Goal: Find contact information: Find contact information

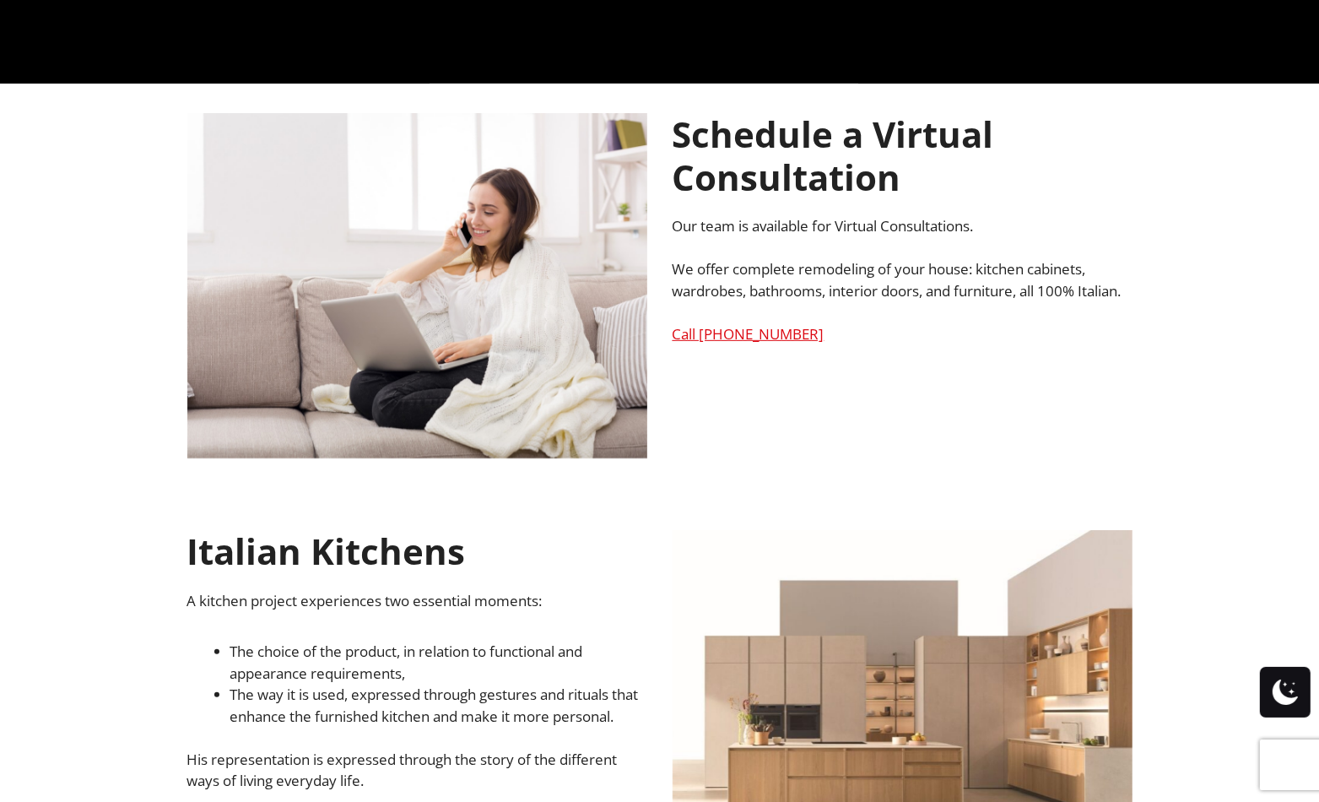
scroll to position [1097, 0]
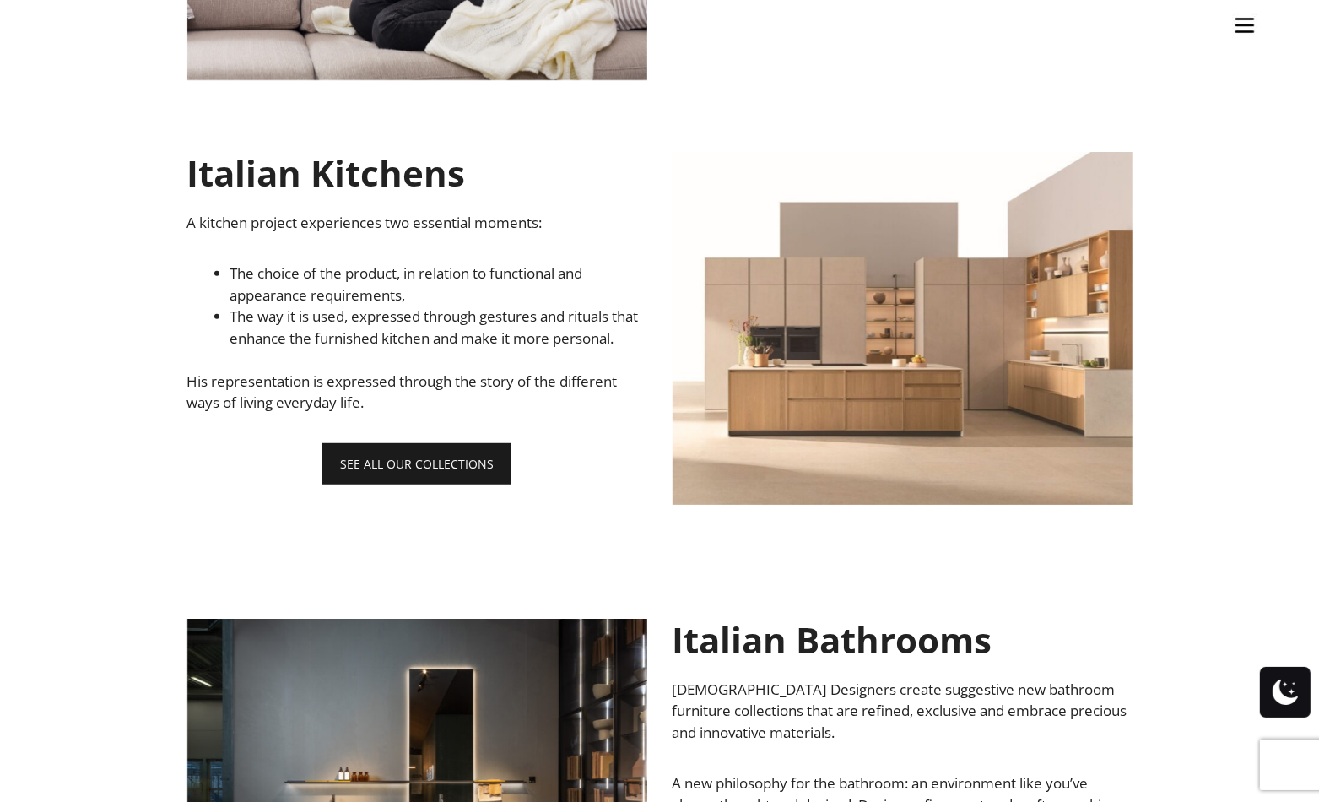
click at [452, 484] on link "SEE ALL OUR COLLECTIONS" at bounding box center [416, 463] width 189 height 41
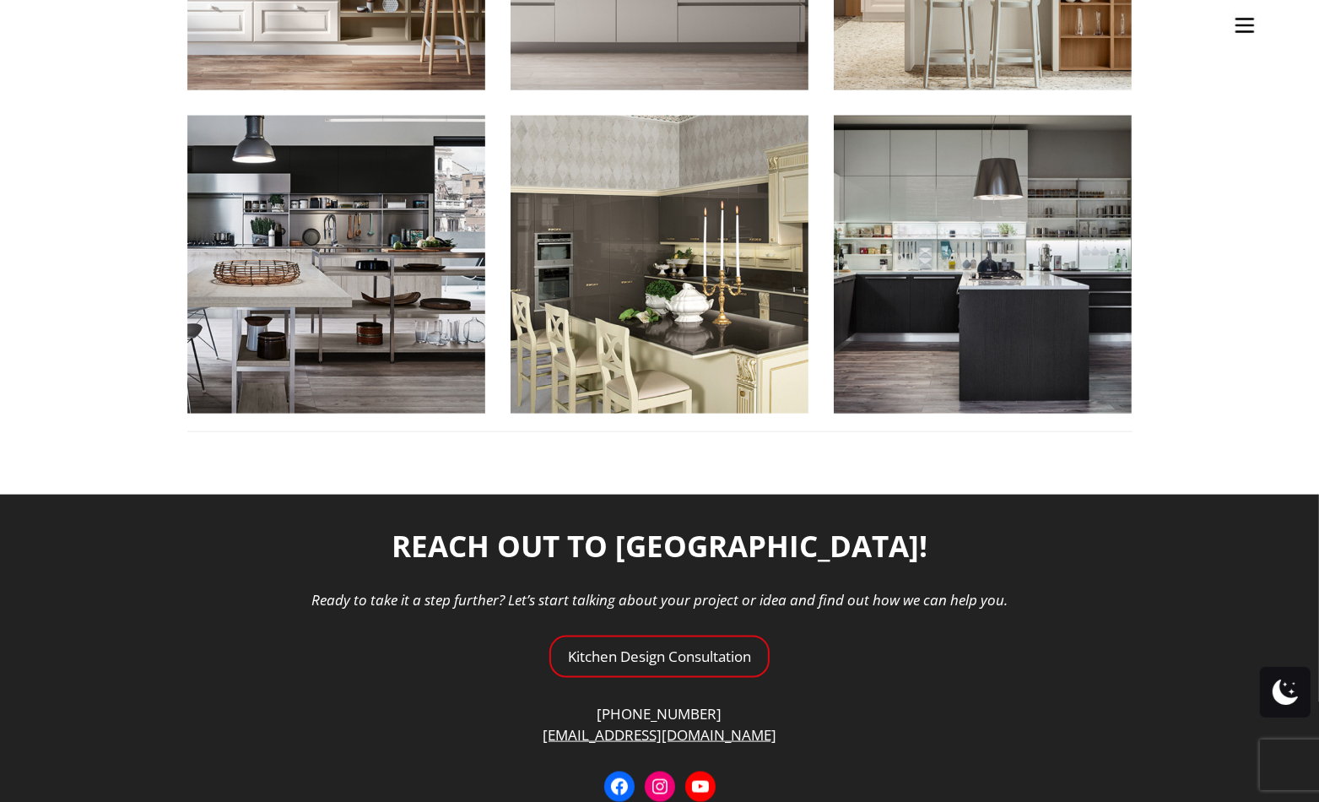
scroll to position [2150, 0]
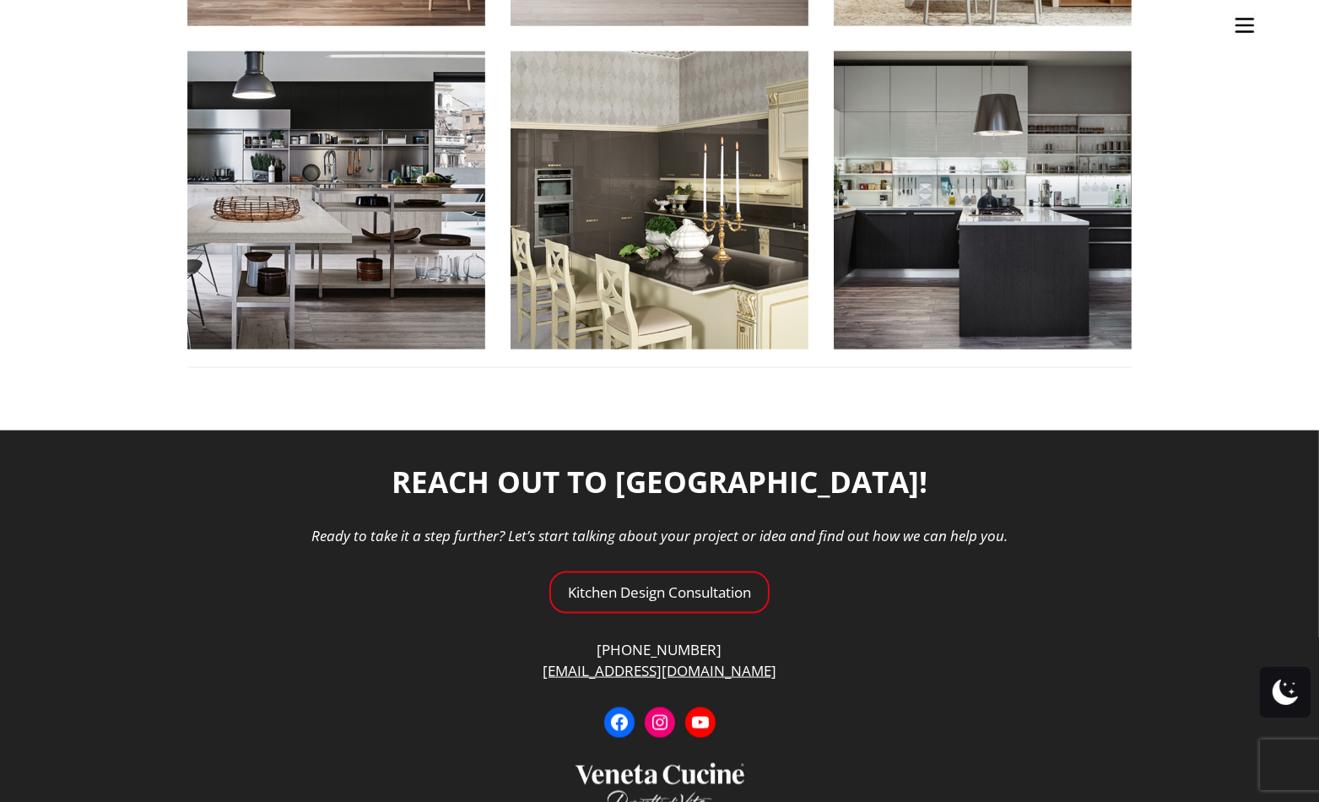
drag, startPoint x: 315, startPoint y: 544, endPoint x: 1203, endPoint y: 102, distance: 992.4
click at [1210, 99] on ul "Kitchens Projects Other Products Bathrooms Closets Italian Doors About Blog Con…" at bounding box center [659, 401] width 1319 height 802
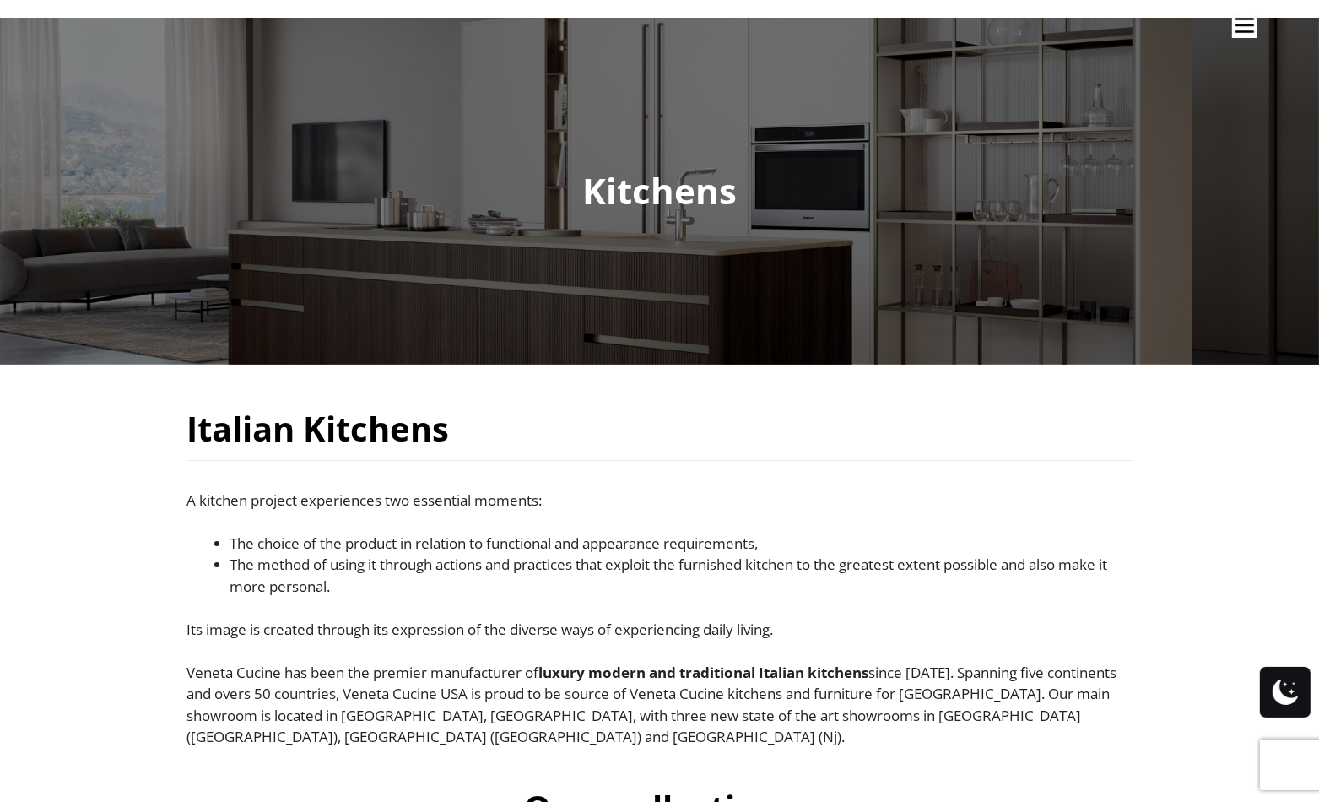
scroll to position [0, 0]
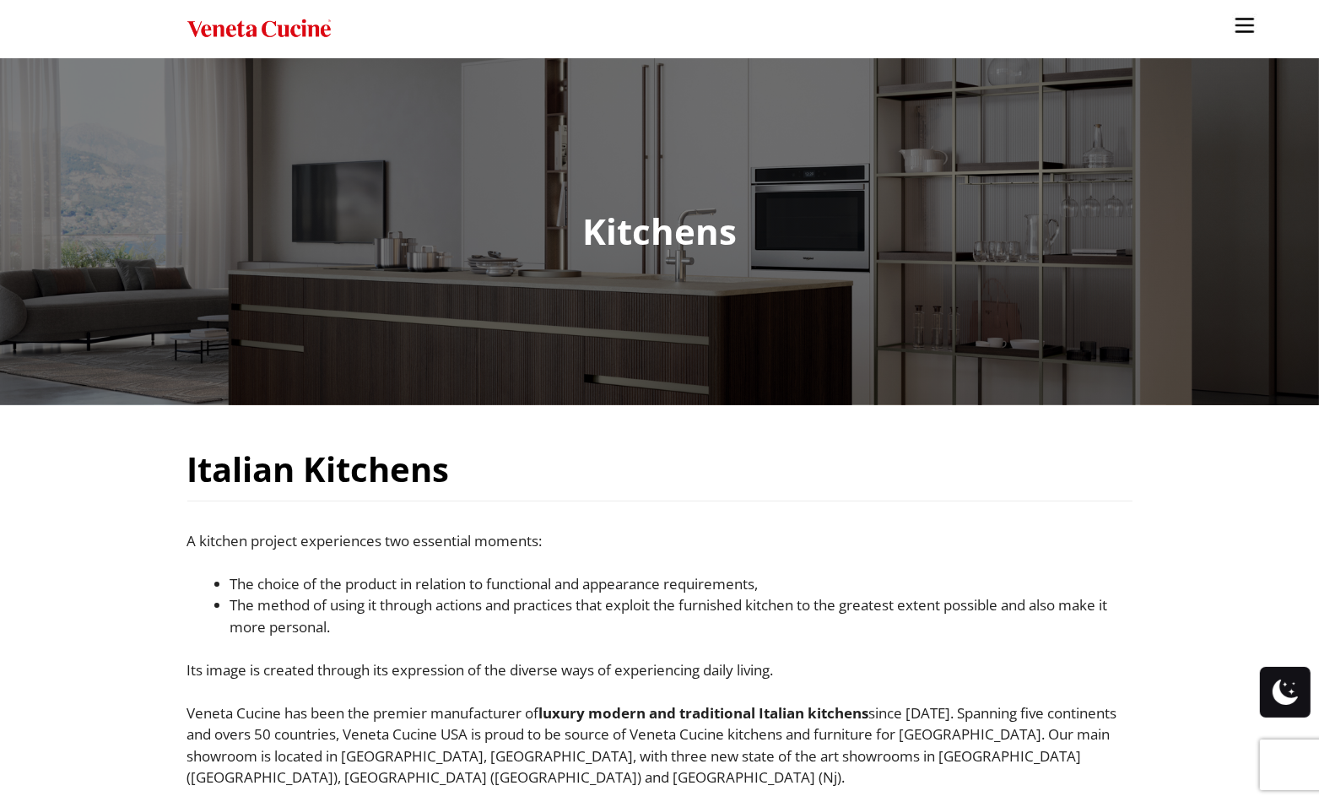
click at [1240, 32] on img "Site" at bounding box center [1244, 25] width 25 height 25
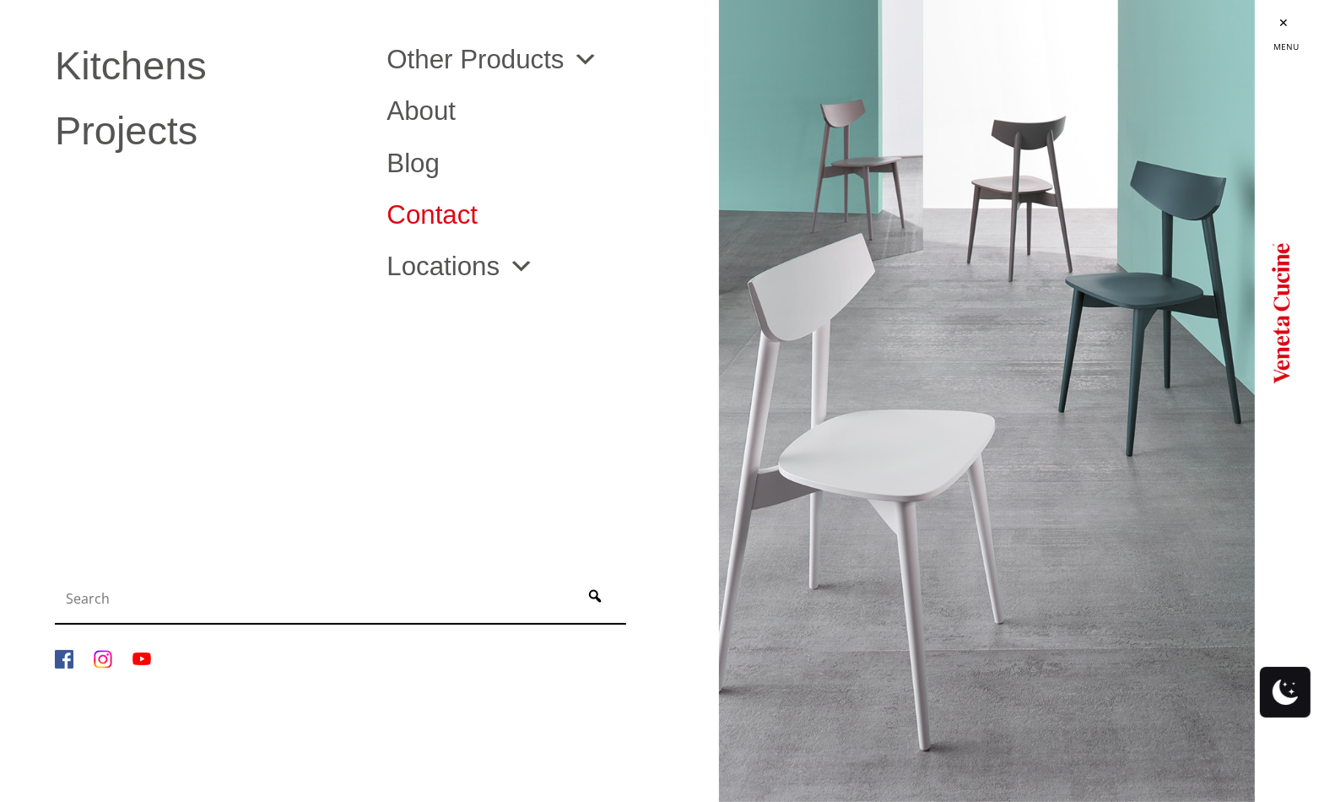
click at [442, 213] on link "Contact" at bounding box center [539, 215] width 306 height 26
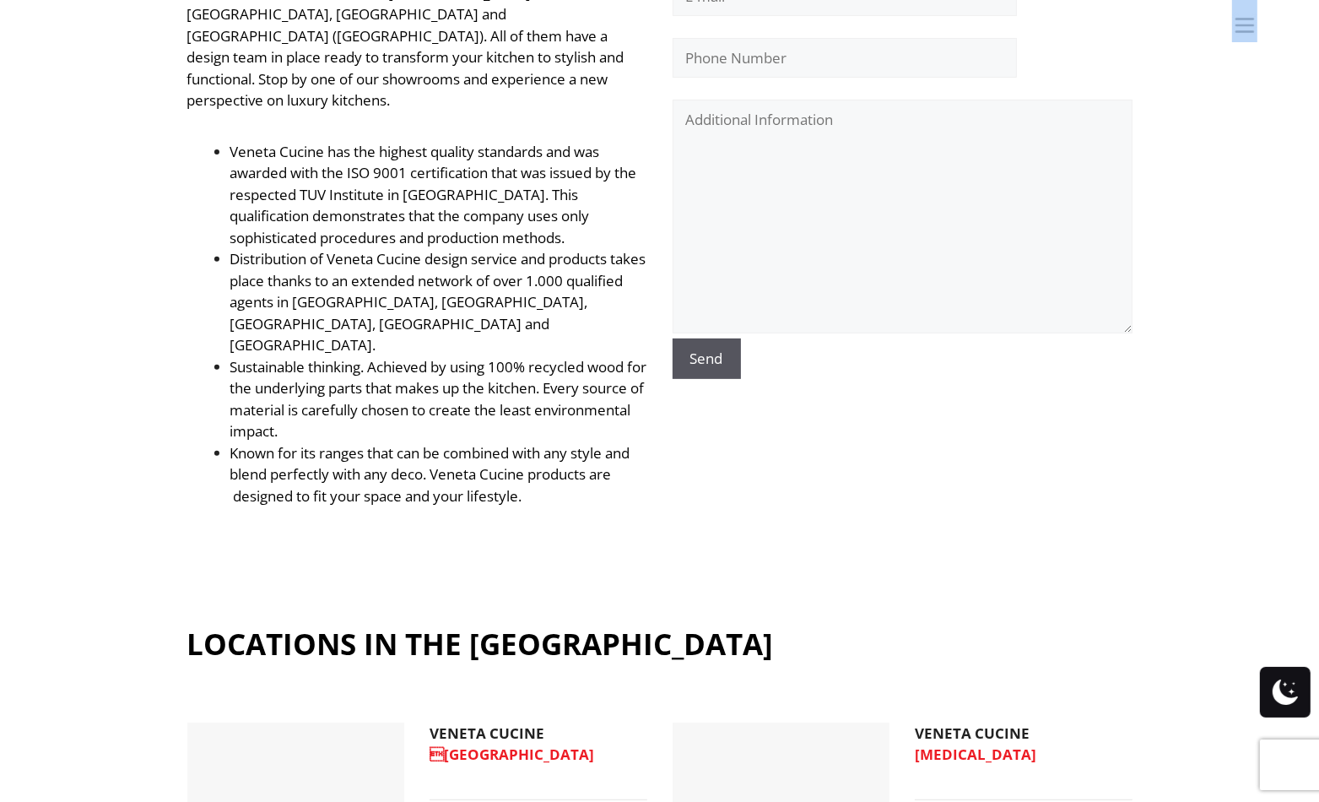
scroll to position [844, 0]
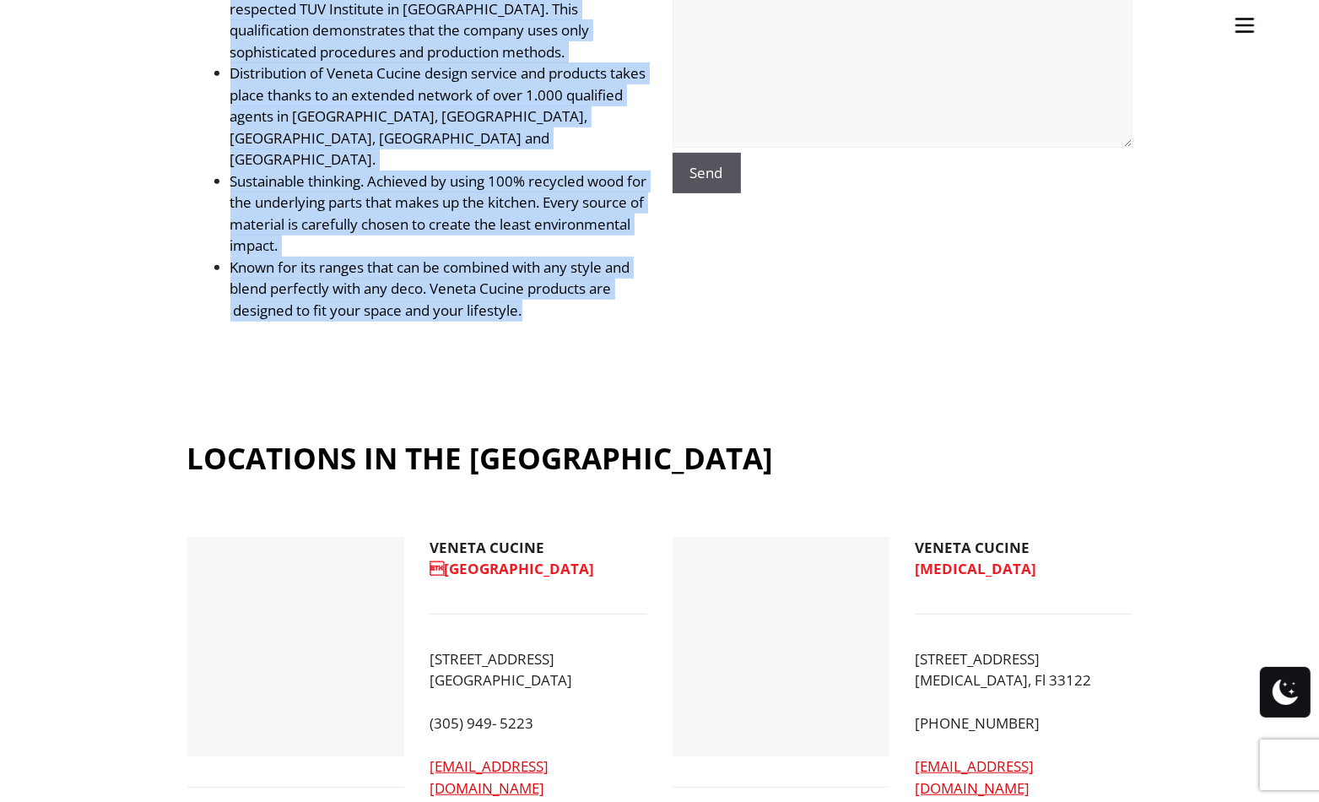
drag, startPoint x: 186, startPoint y: 439, endPoint x: 629, endPoint y: 243, distance: 484.3
copy div "Veneta Cucine has been the premier manufacturer of luxury modern and traditiona…"
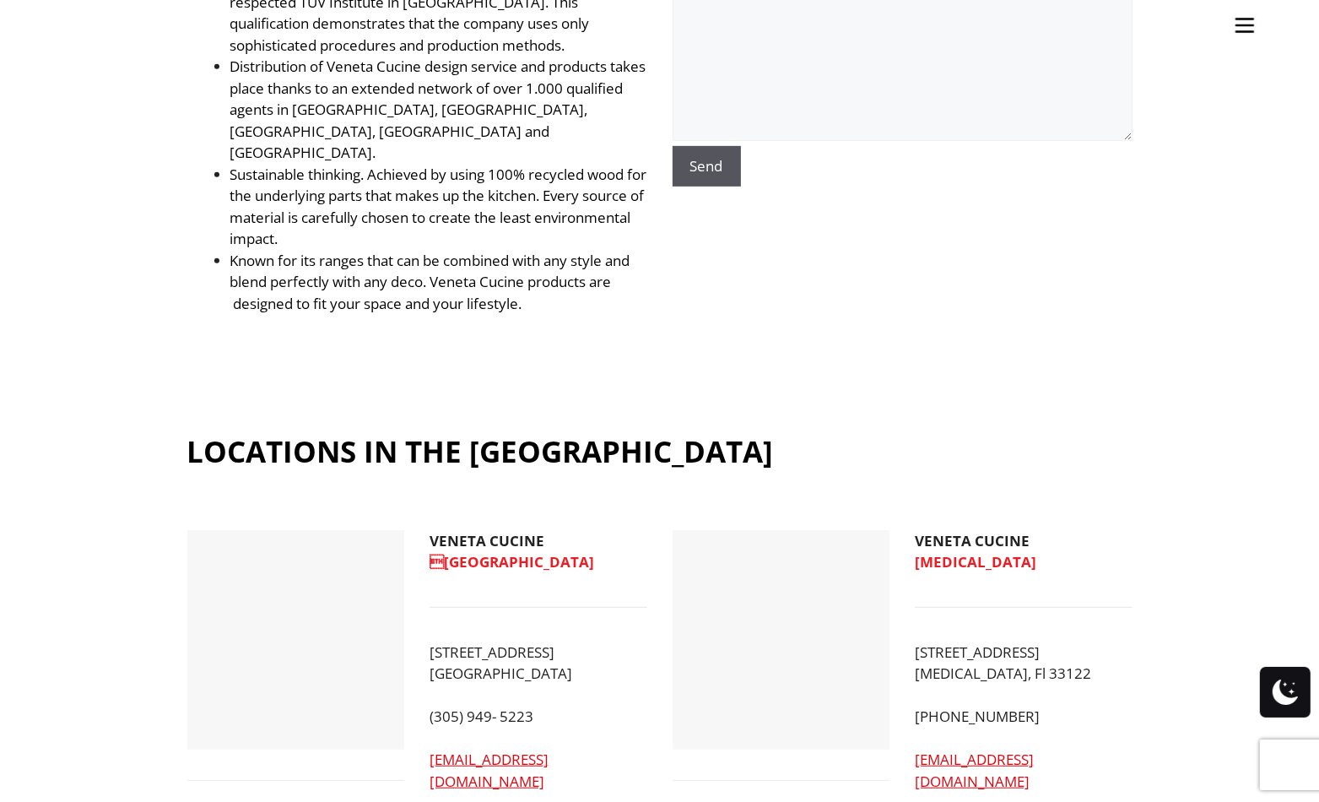
click at [1218, 411] on ul "Kitchens Projects Other Products Bathrooms Closets Italian Doors About Blog Con…" at bounding box center [659, 401] width 1319 height 802
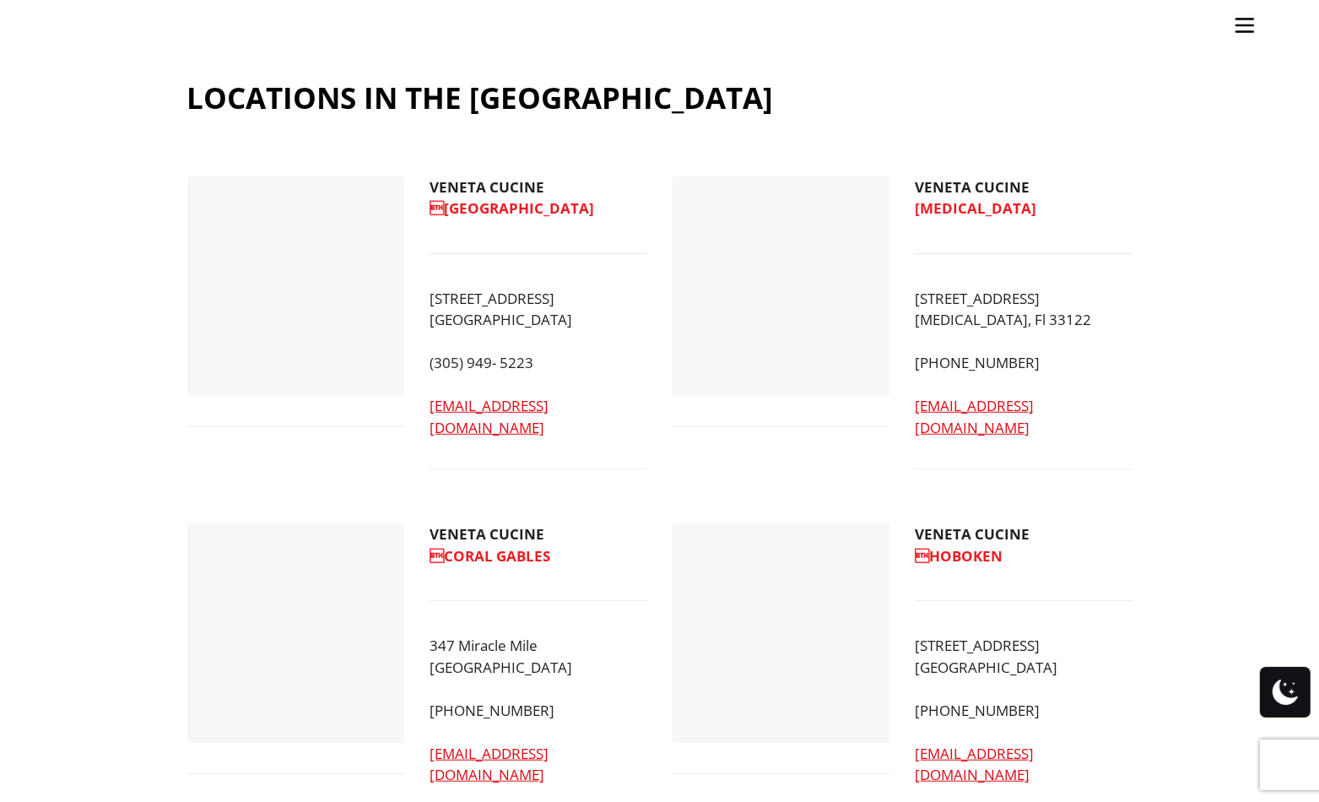
scroll to position [1188, 0]
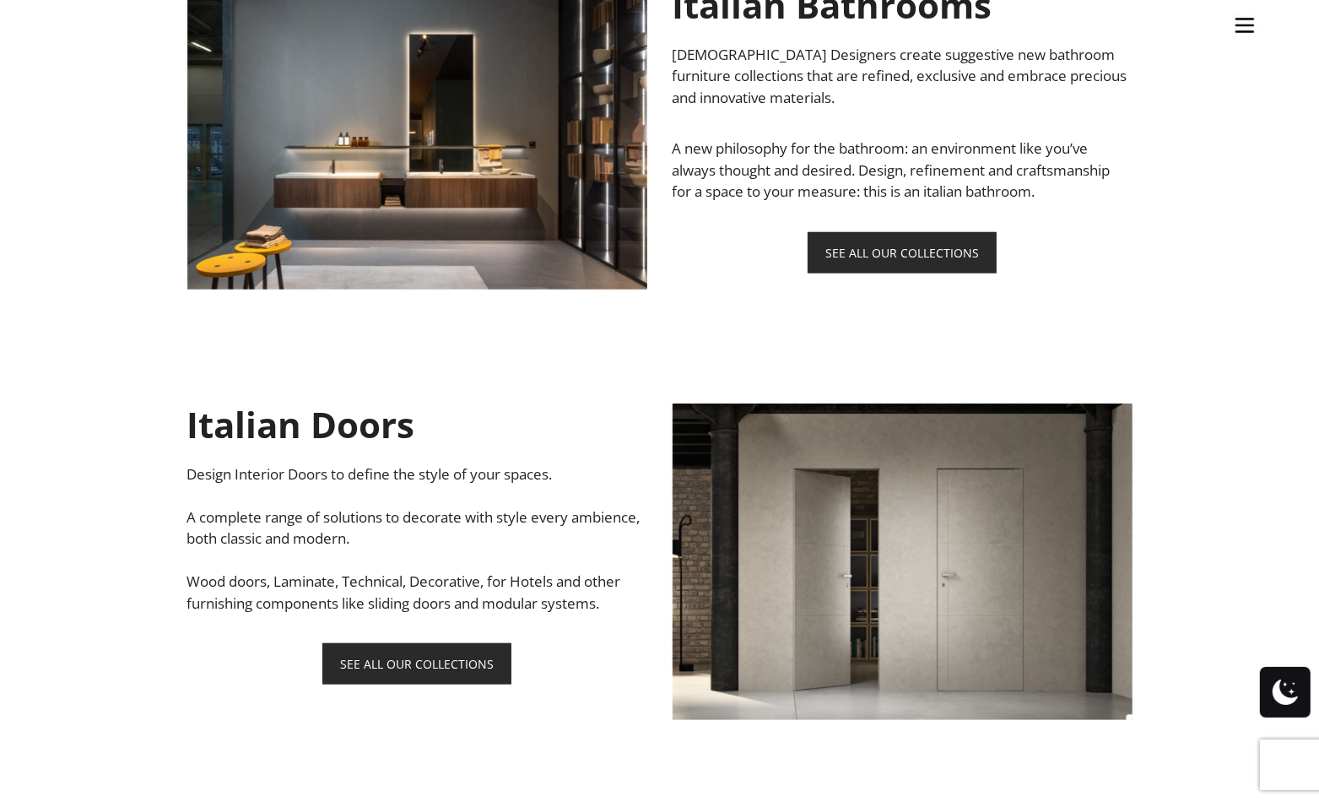
scroll to position [2109, 0]
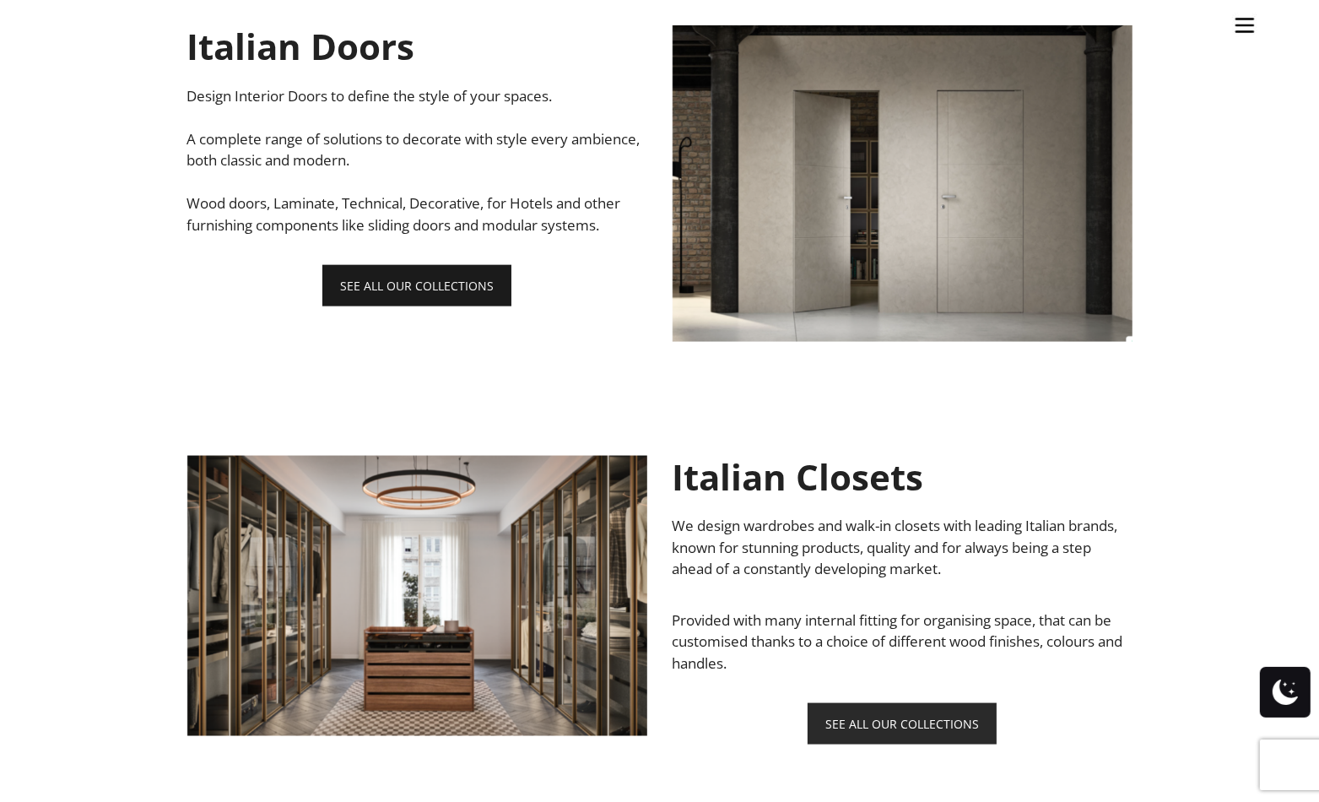
click at [446, 288] on link "SEE ALL OUR COLLECTIONS" at bounding box center [416, 285] width 189 height 41
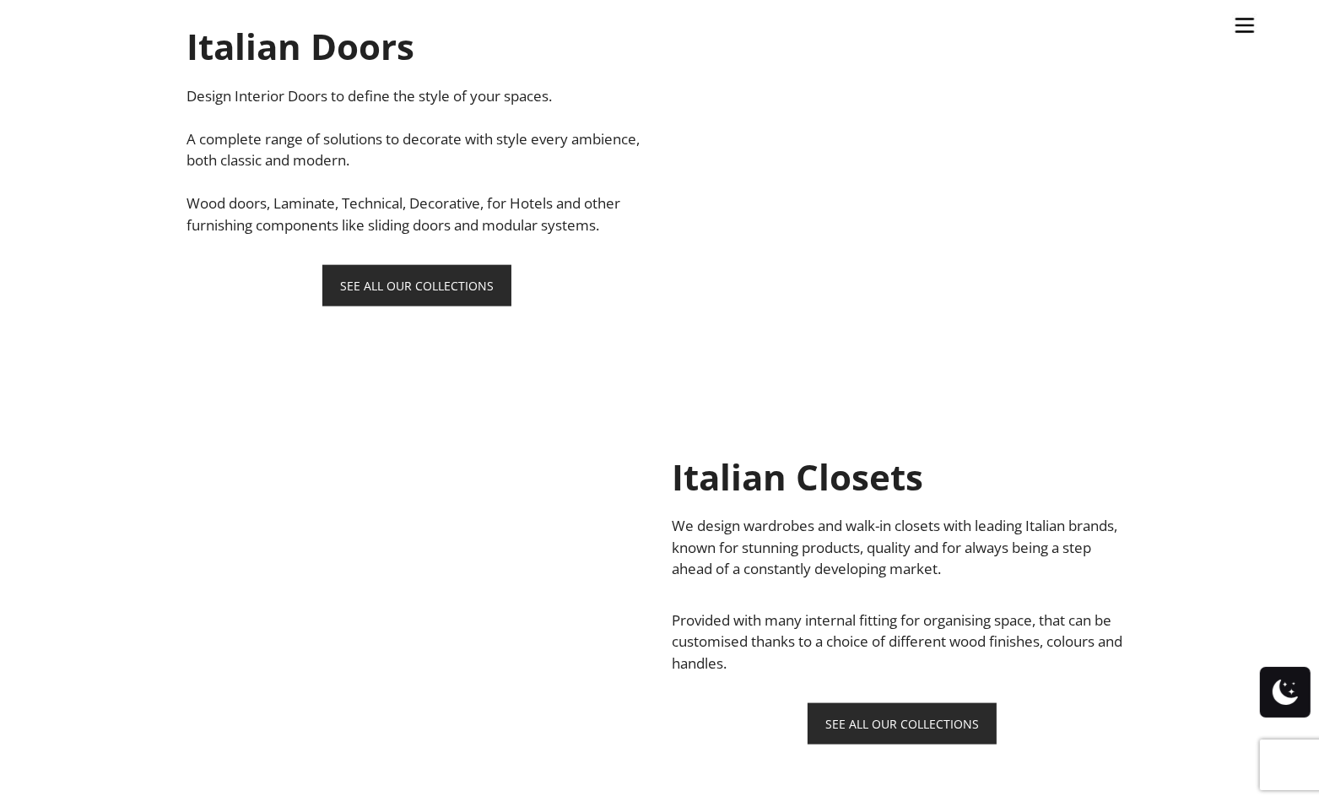
scroll to position [2109, 0]
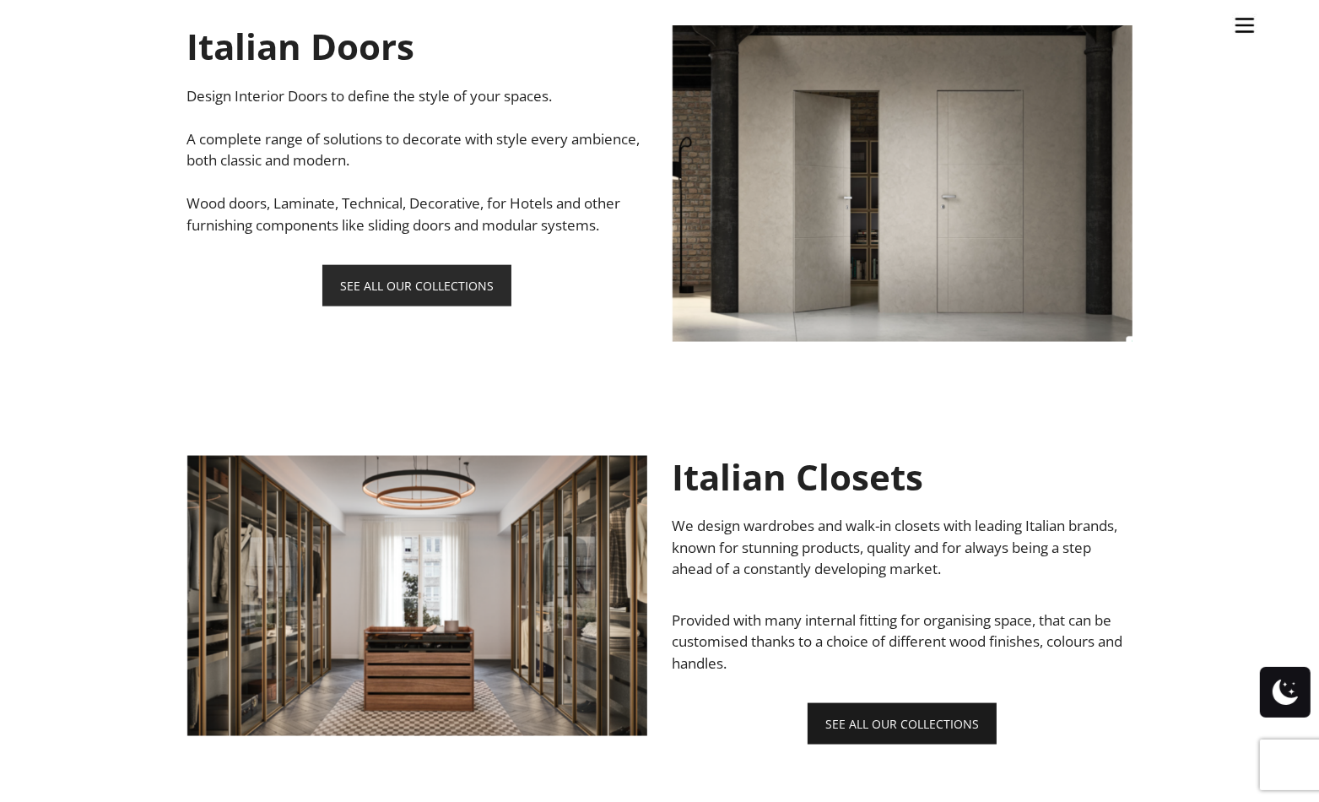
click at [866, 726] on link "SEE ALL OUR COLLECTIONS" at bounding box center [901, 723] width 189 height 41
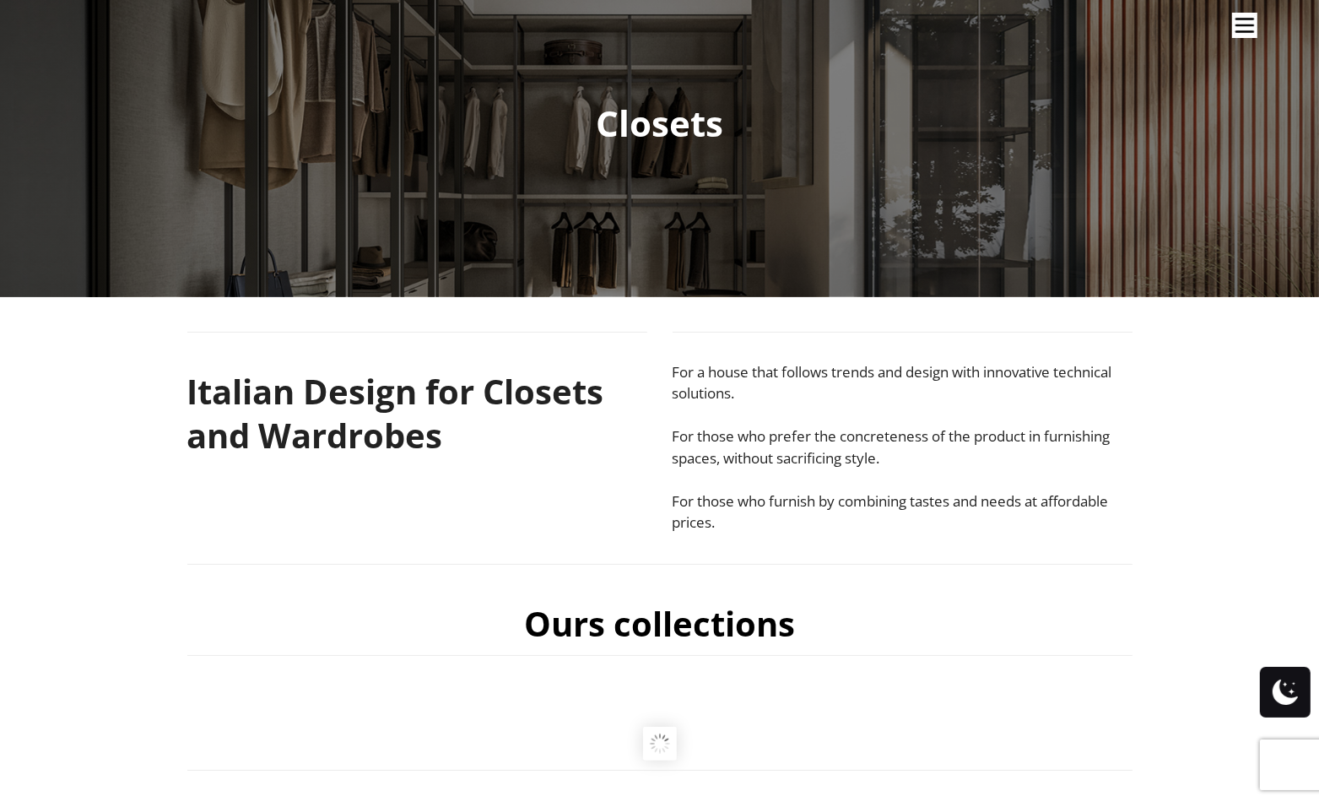
scroll to position [422, 0]
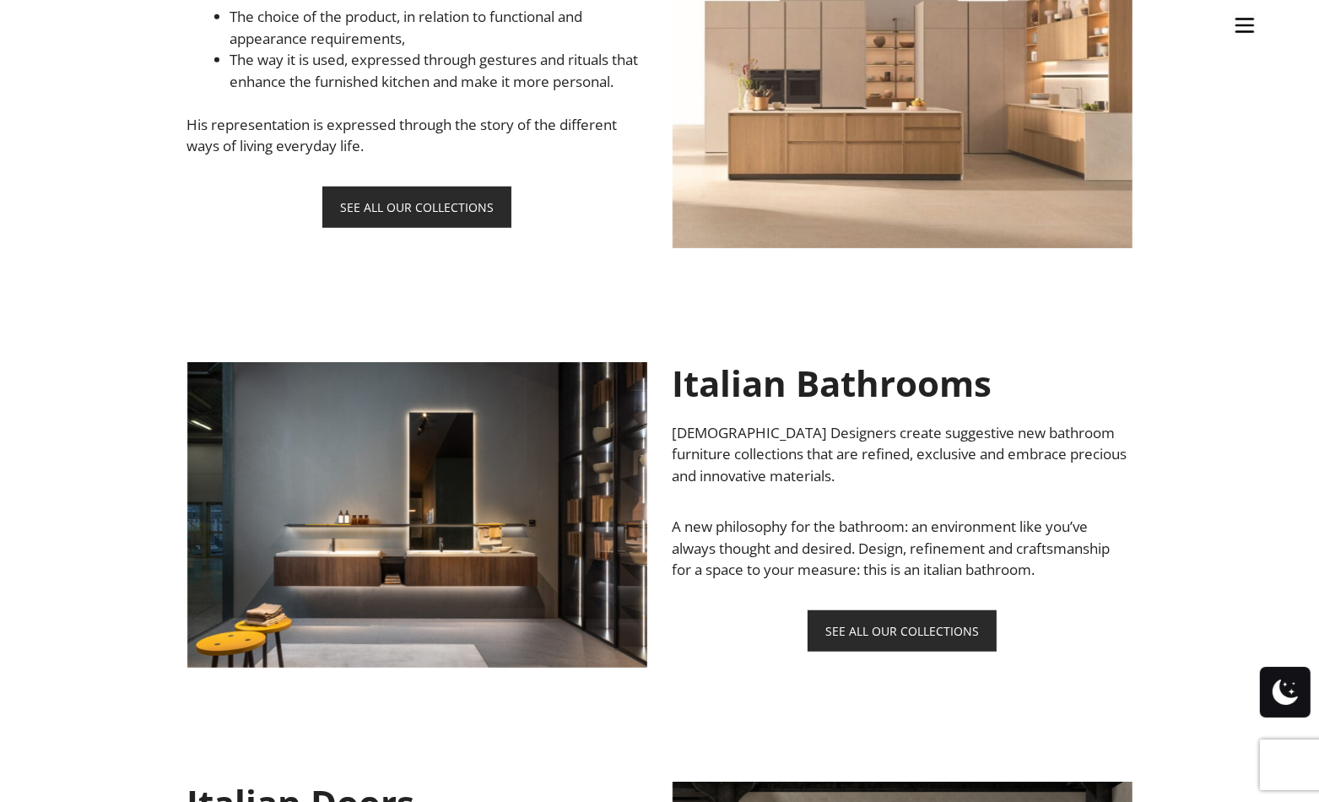
scroll to position [1350, 0]
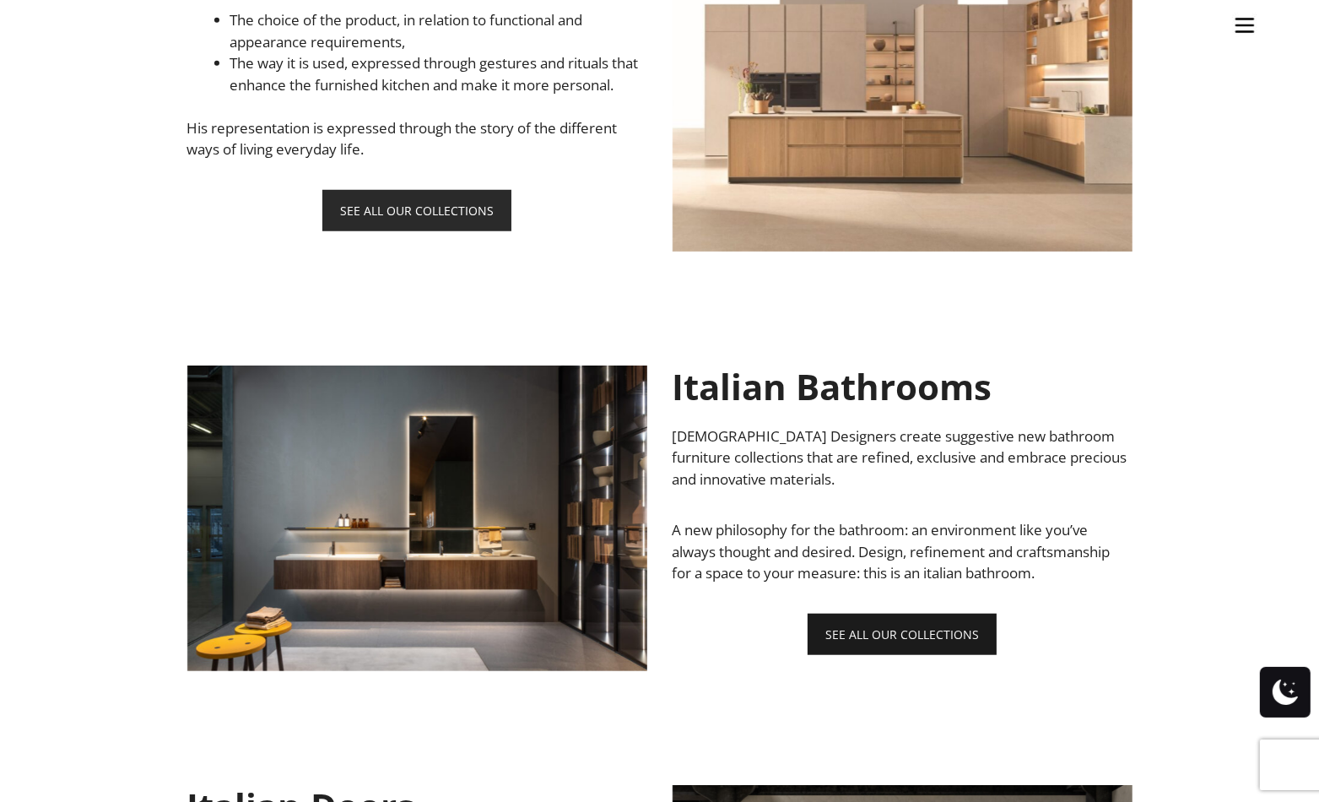
click at [870, 640] on link "SEE ALL OUR COLLECTIONS" at bounding box center [901, 633] width 189 height 41
click at [884, 637] on link "SEE ALL OUR COLLECTIONS" at bounding box center [901, 633] width 189 height 41
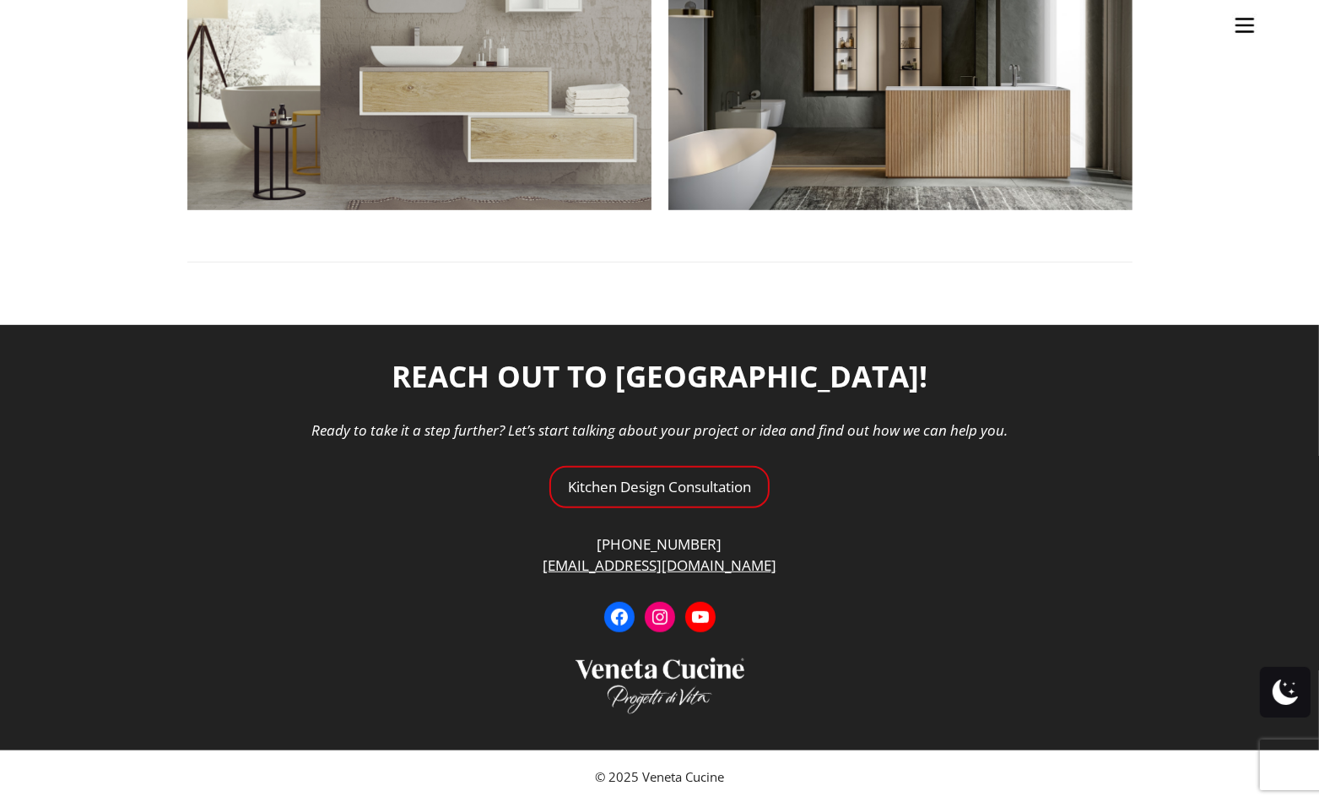
scroll to position [325, 0]
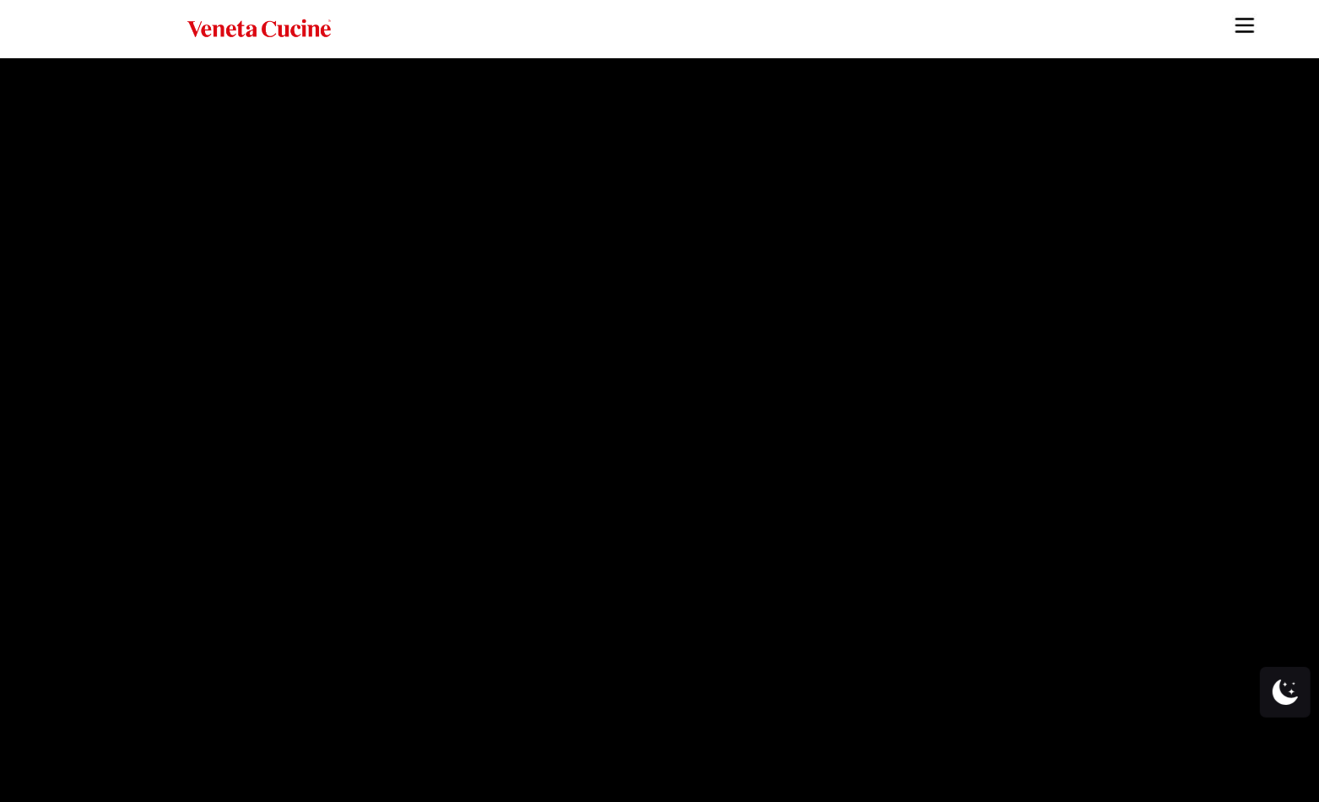
click at [1252, 14] on img "Site" at bounding box center [1244, 25] width 25 height 25
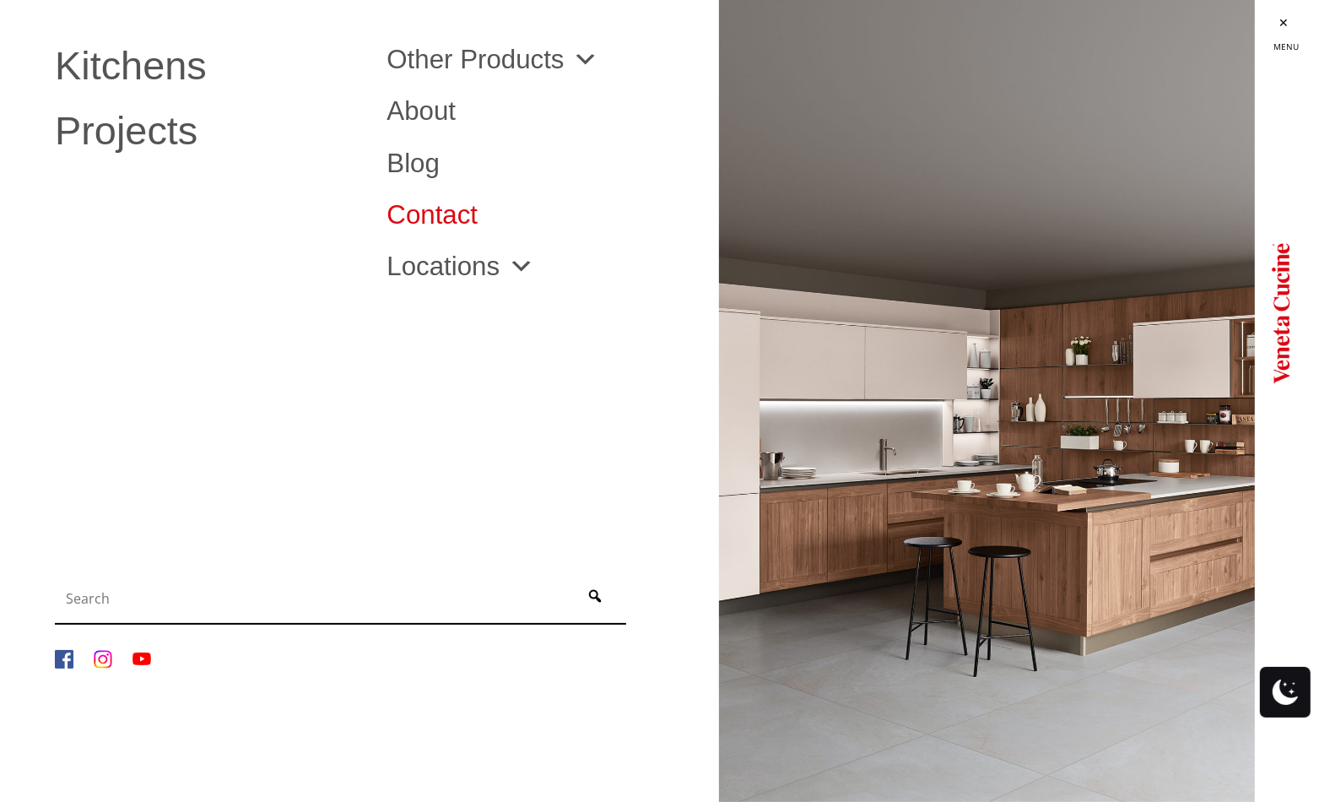
click at [419, 222] on link "Contact" at bounding box center [539, 215] width 306 height 26
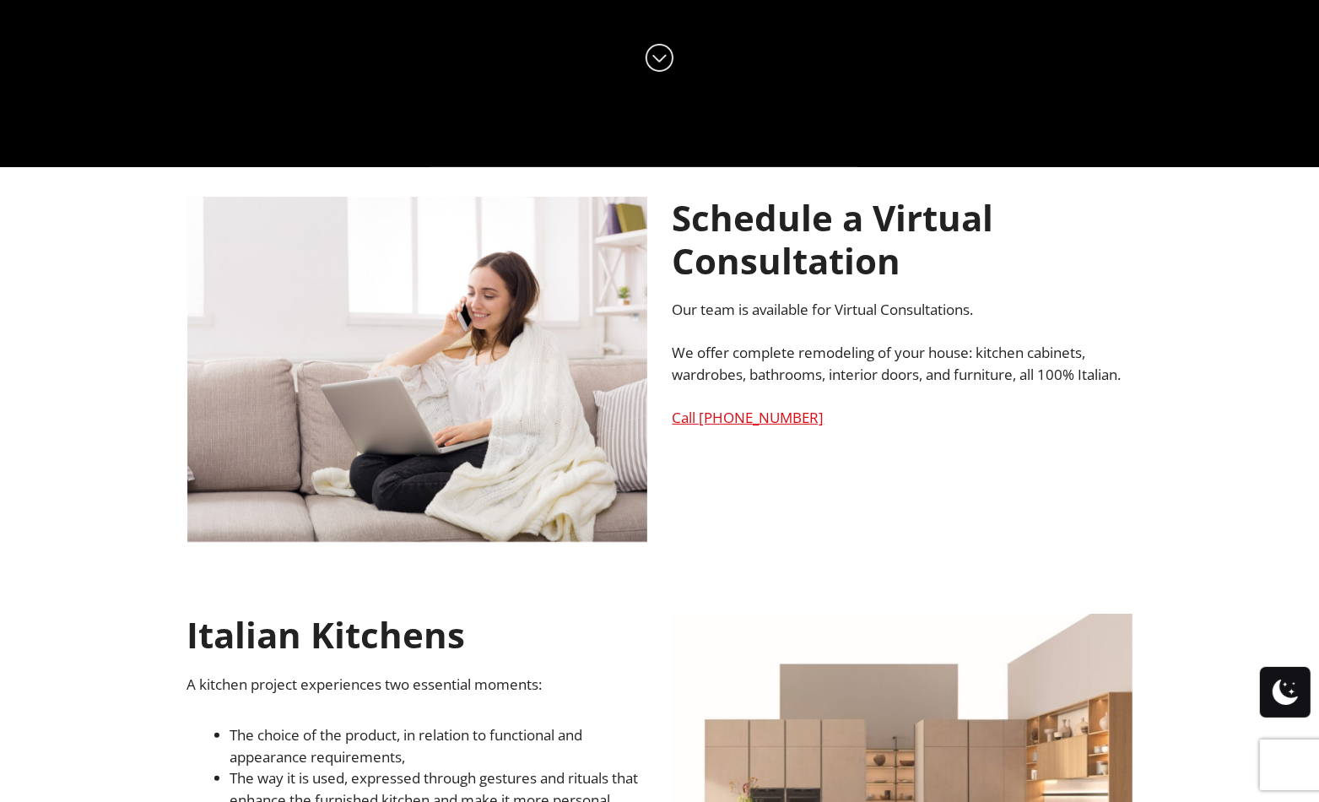
scroll to position [844, 0]
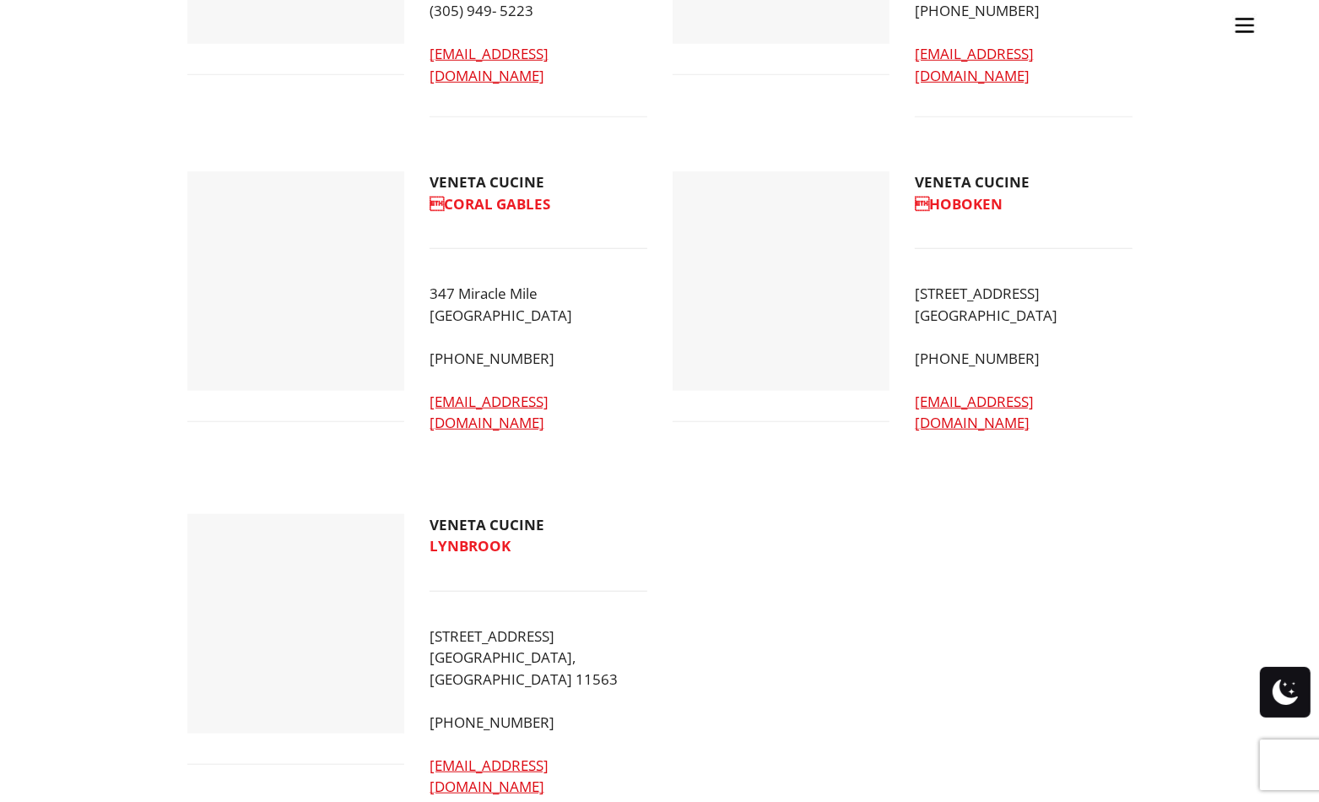
scroll to position [1941, 0]
